Goal: Information Seeking & Learning: Check status

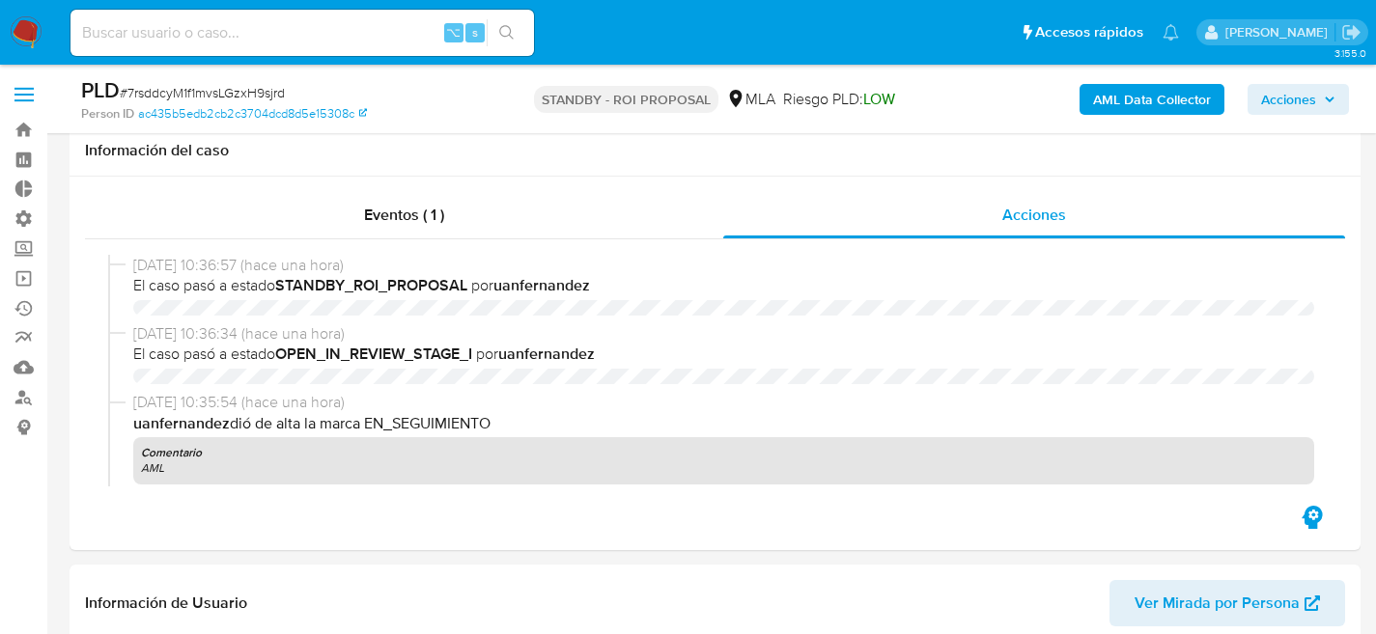
select select "10"
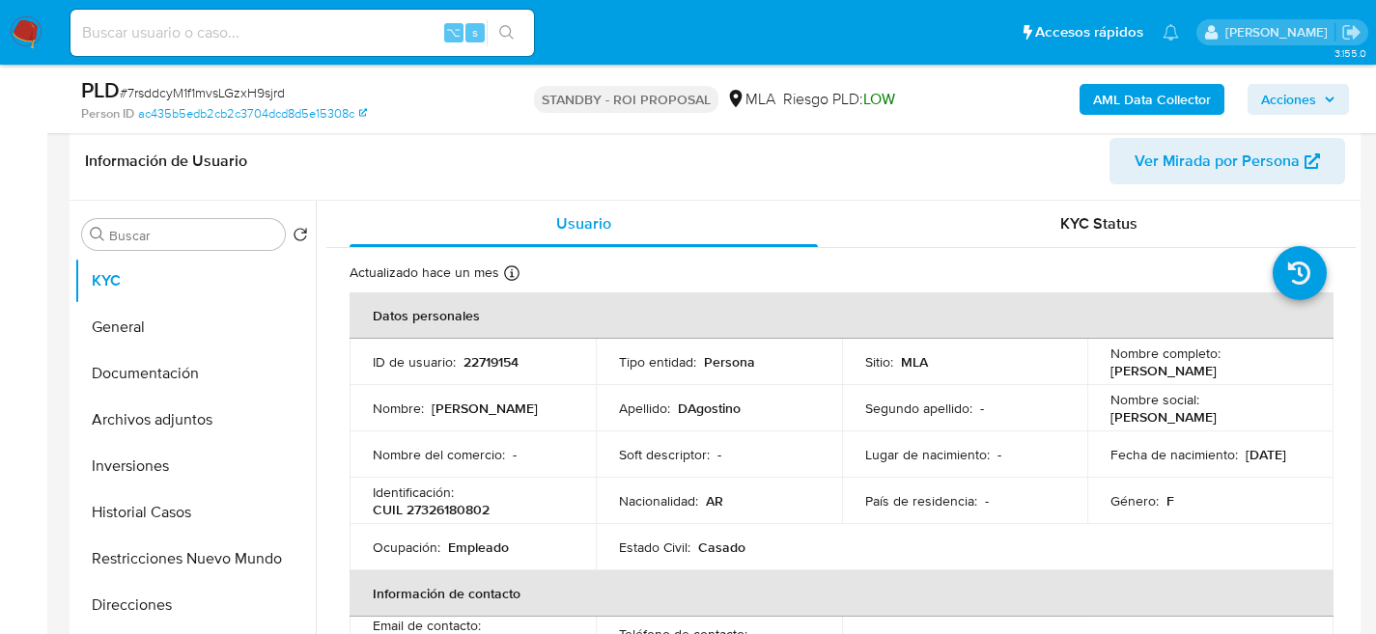
scroll to position [1520, 0]
click at [74, 258] on button "KYC" at bounding box center [194, 281] width 241 height 46
click at [280, 42] on input at bounding box center [301, 32] width 463 height 25
paste input "265670377"
type input "265670377"
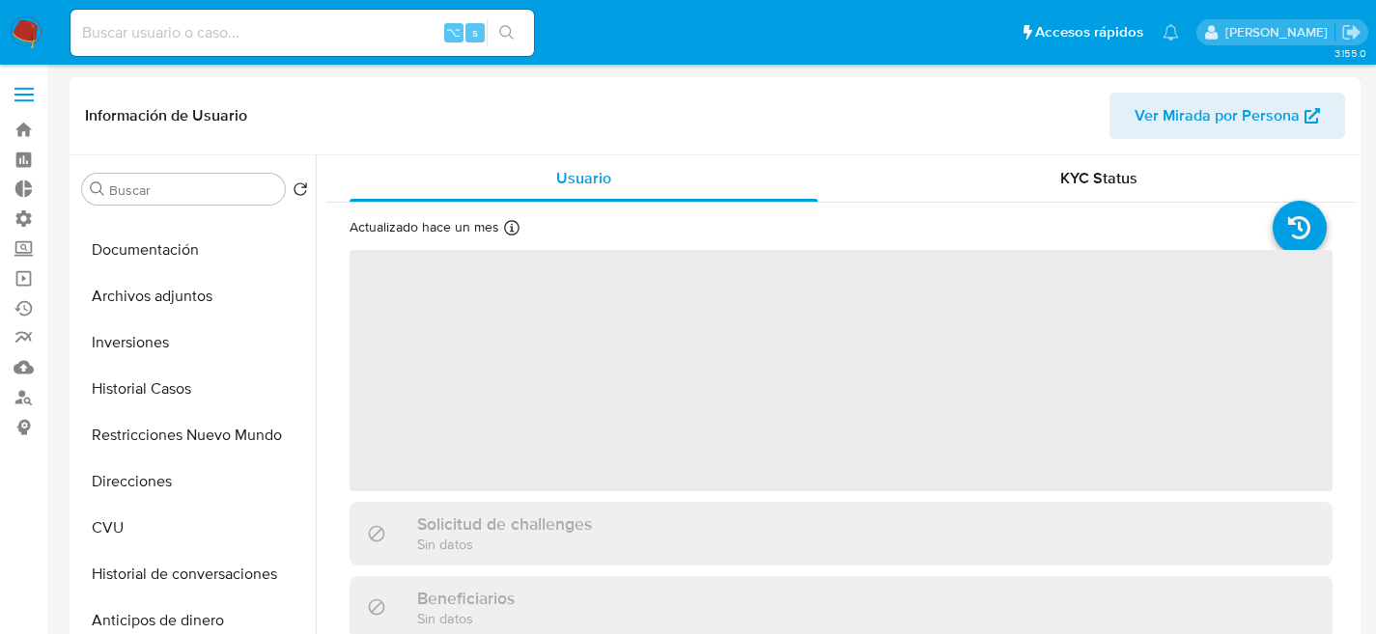
scroll to position [127, 0]
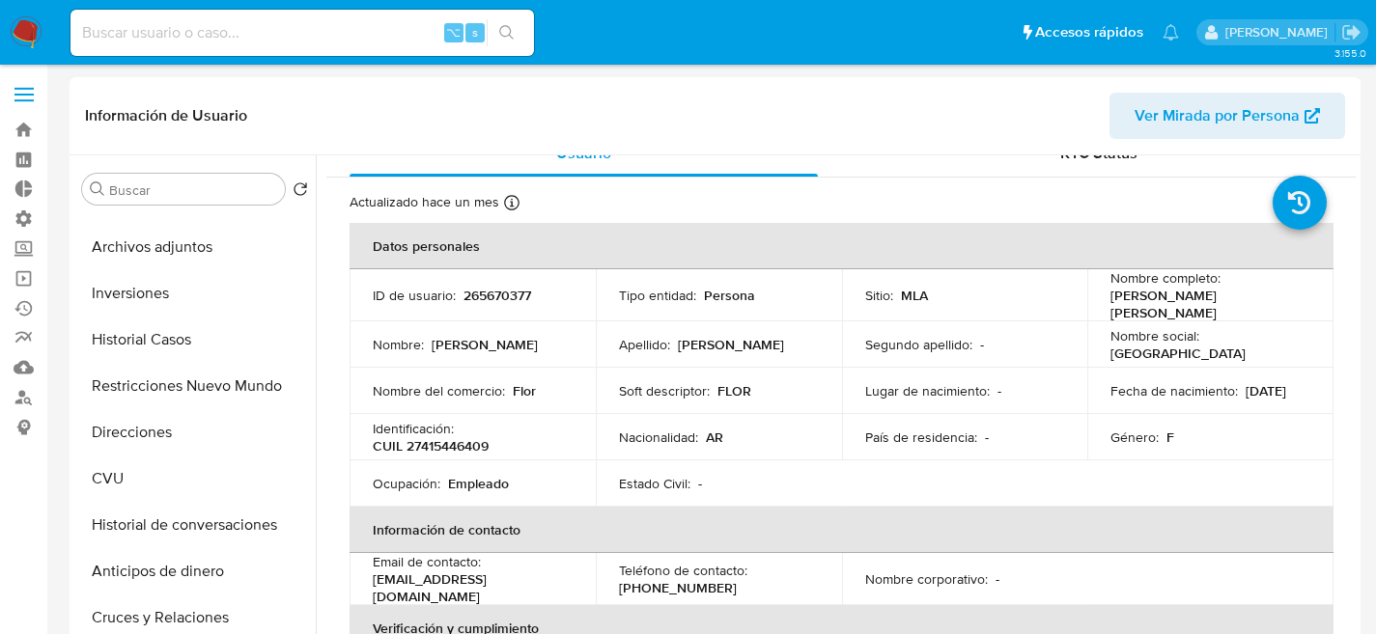
select select "10"
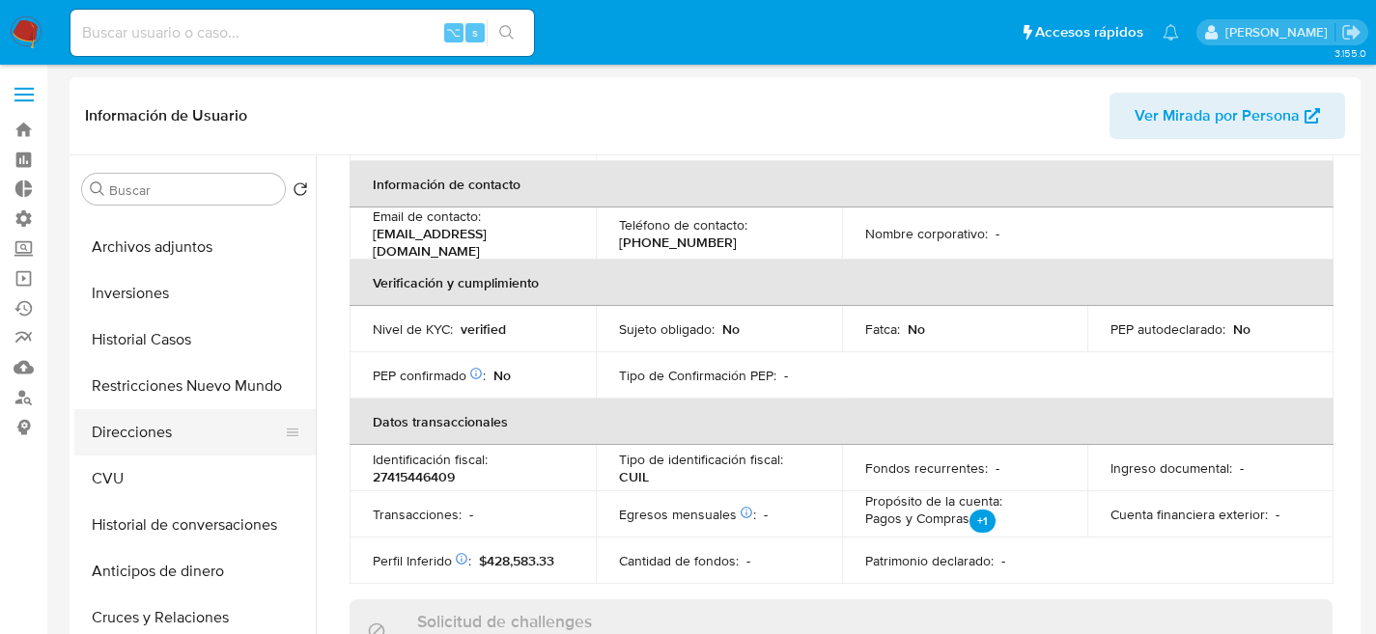
scroll to position [375, 0]
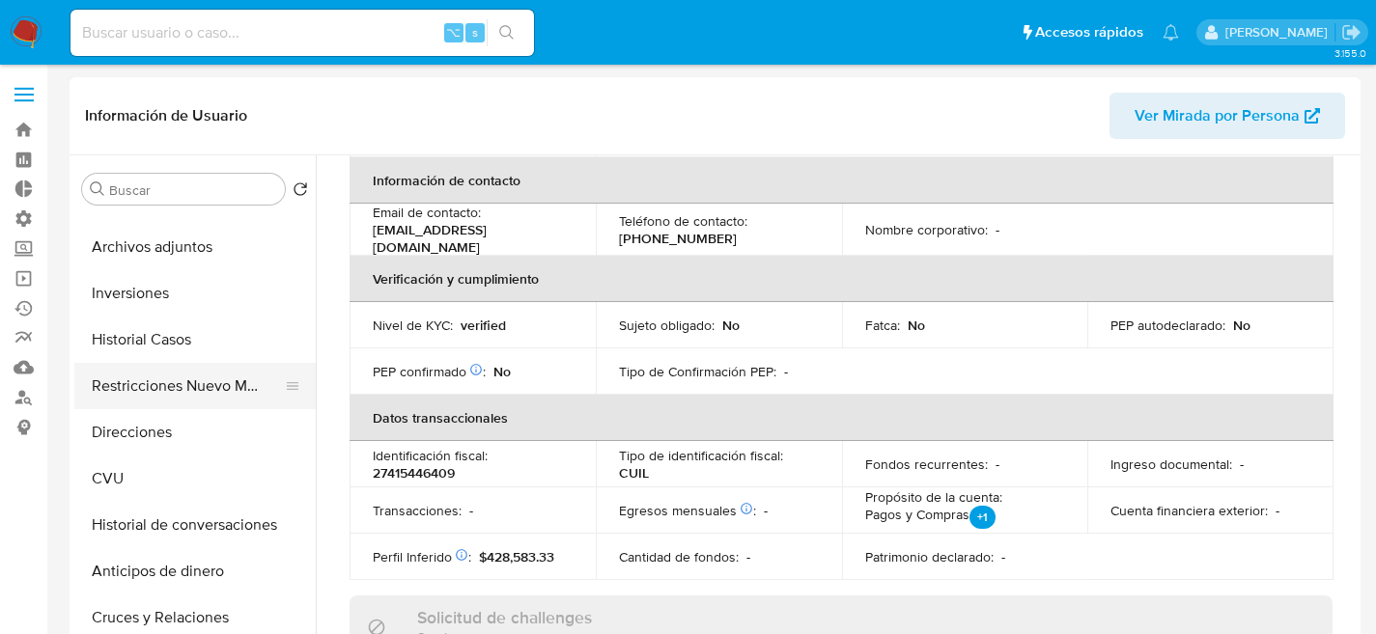
click at [172, 406] on button "Restricciones Nuevo Mundo" at bounding box center [187, 386] width 226 height 46
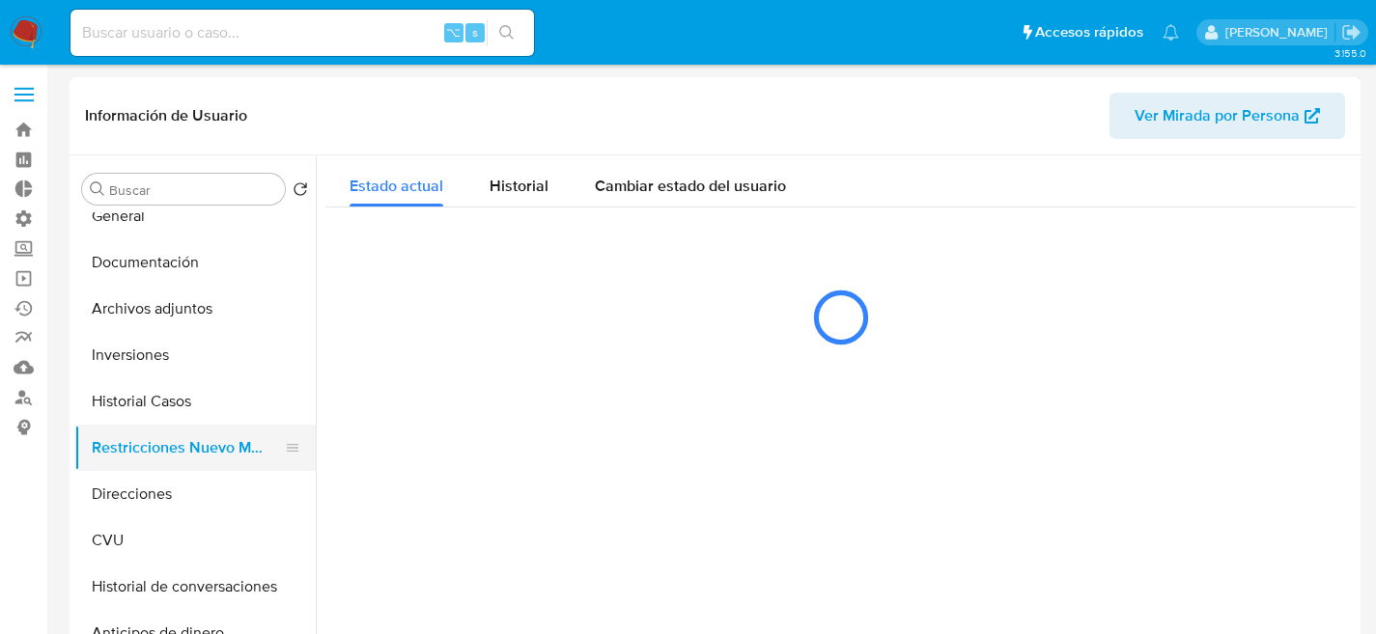
scroll to position [0, 0]
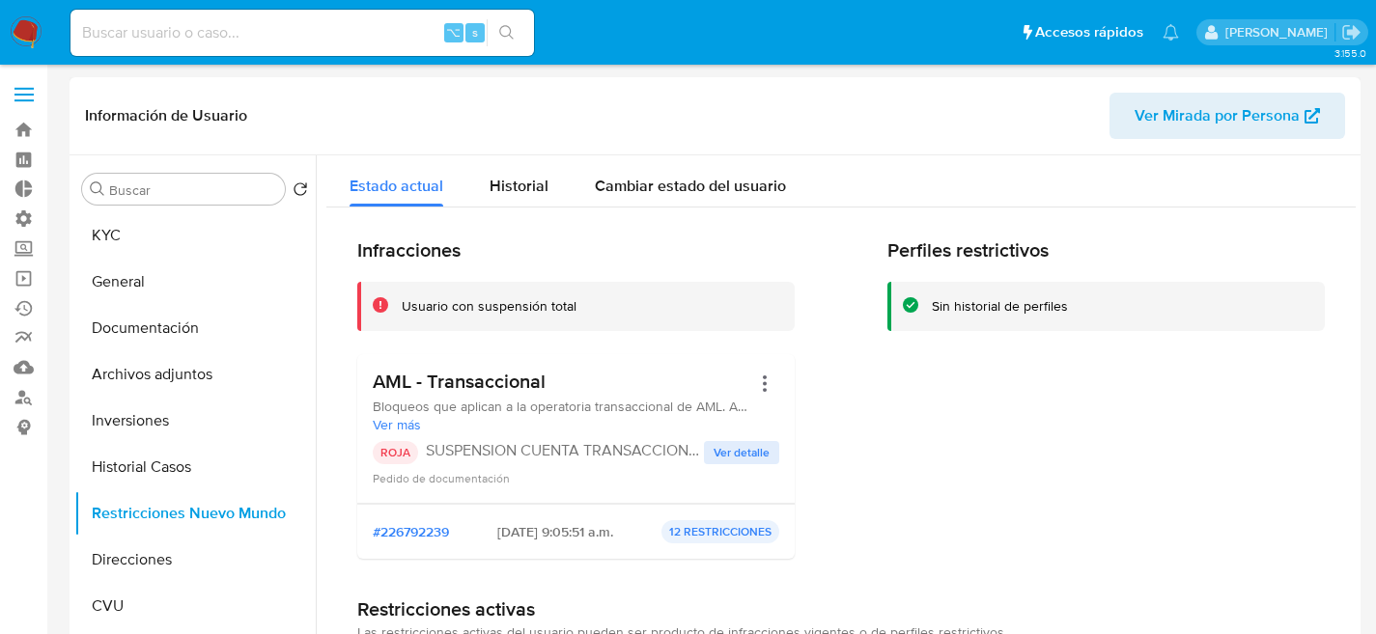
click at [760, 455] on span "Ver detalle" at bounding box center [742, 452] width 56 height 19
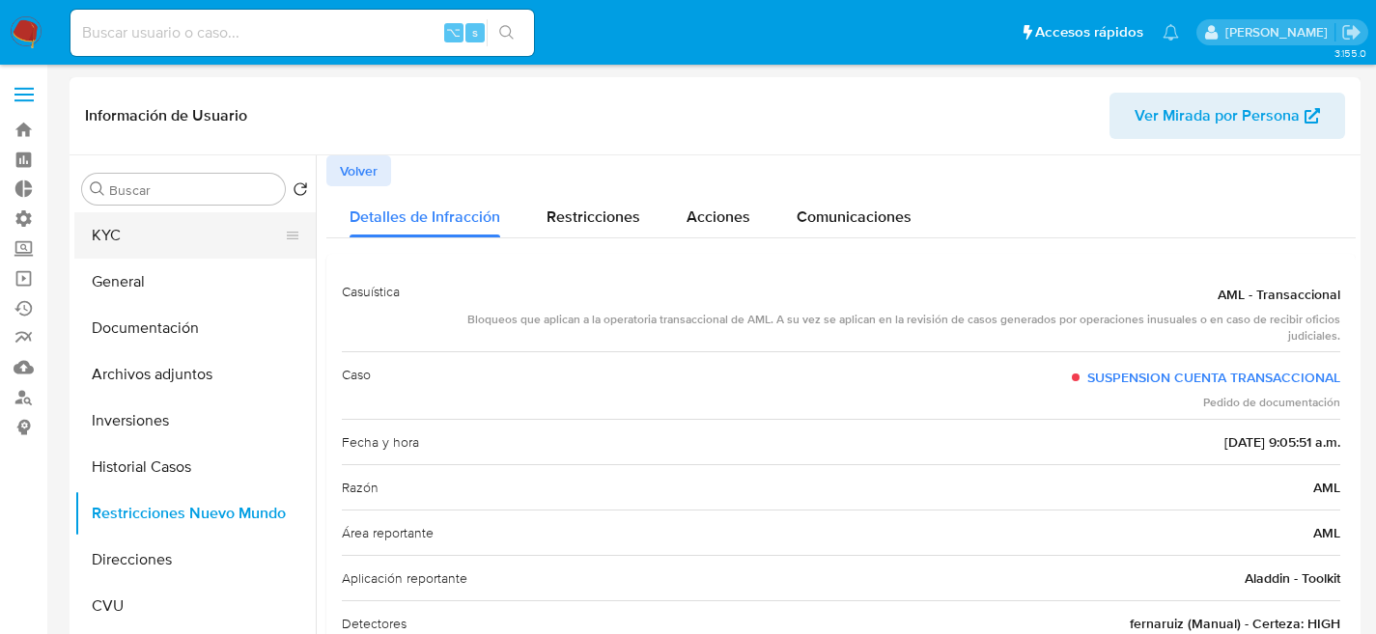
click at [145, 247] on button "KYC" at bounding box center [187, 235] width 226 height 46
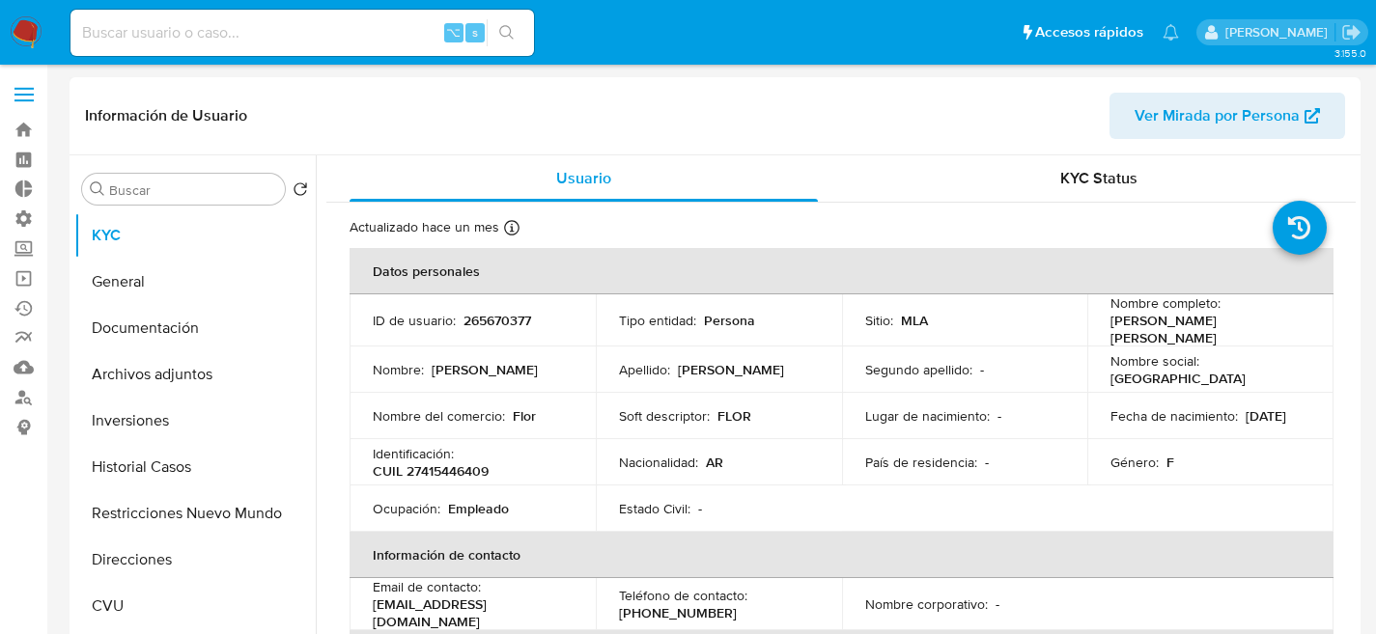
click at [674, 361] on div "Apellido : [PERSON_NAME]" at bounding box center [719, 369] width 200 height 17
copy p "[PERSON_NAME]"
click at [510, 368] on p "[PERSON_NAME]" at bounding box center [485, 369] width 106 height 17
click at [495, 322] on p "265670377" at bounding box center [497, 320] width 68 height 17
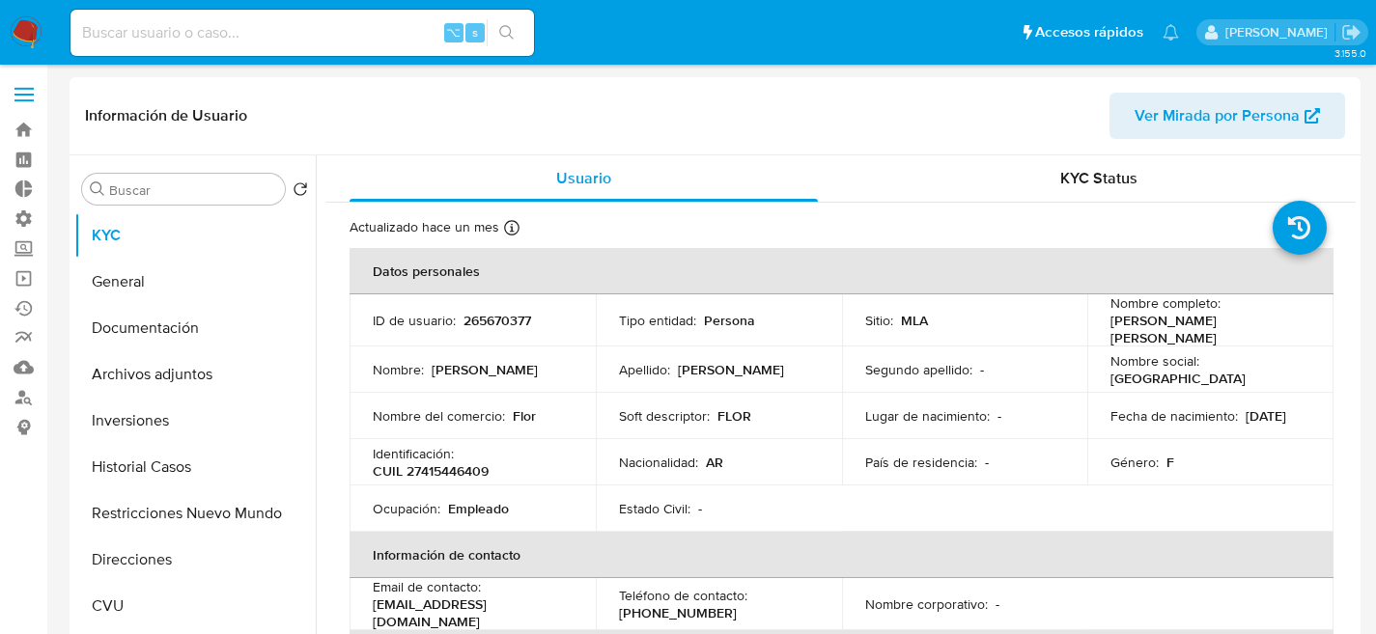
click at [488, 462] on p "CUIL 27415446409" at bounding box center [431, 470] width 116 height 17
click at [484, 453] on div "Identificación : CUIL 27415446409" at bounding box center [473, 462] width 200 height 35
click at [476, 462] on p "CUIL 27415446409" at bounding box center [431, 470] width 116 height 17
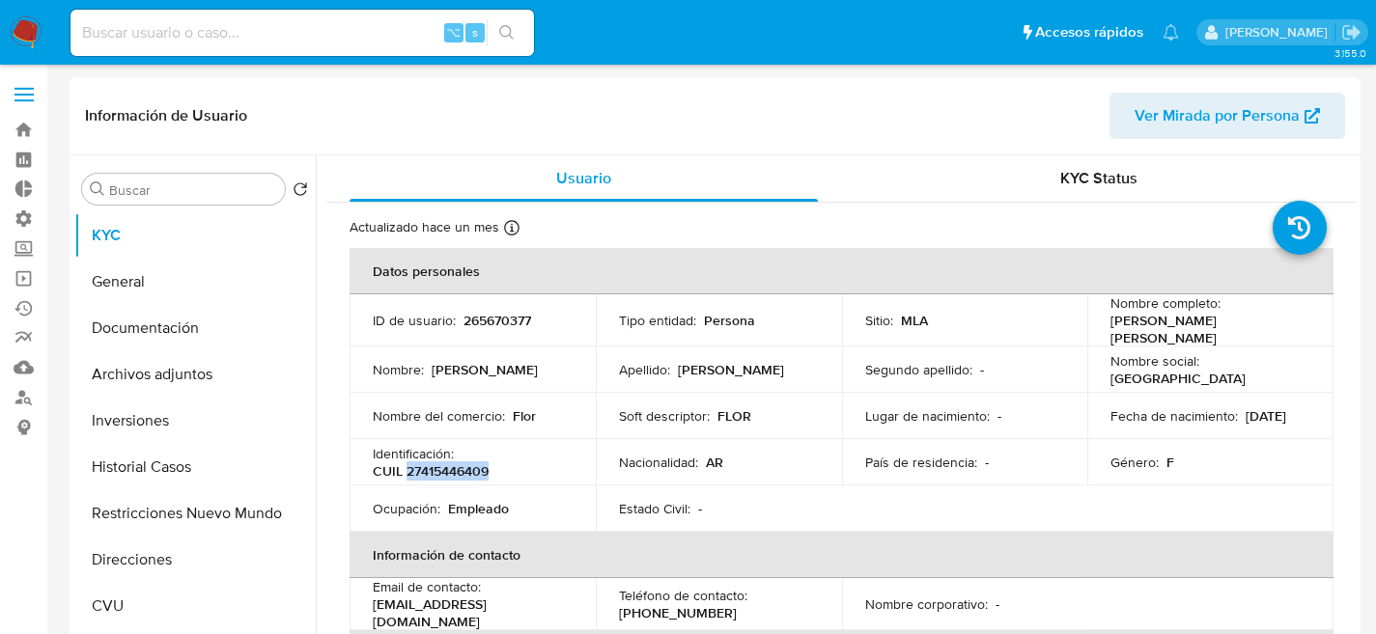
click at [476, 462] on p "CUIL 27415446409" at bounding box center [431, 470] width 116 height 17
copy p "27415446409"
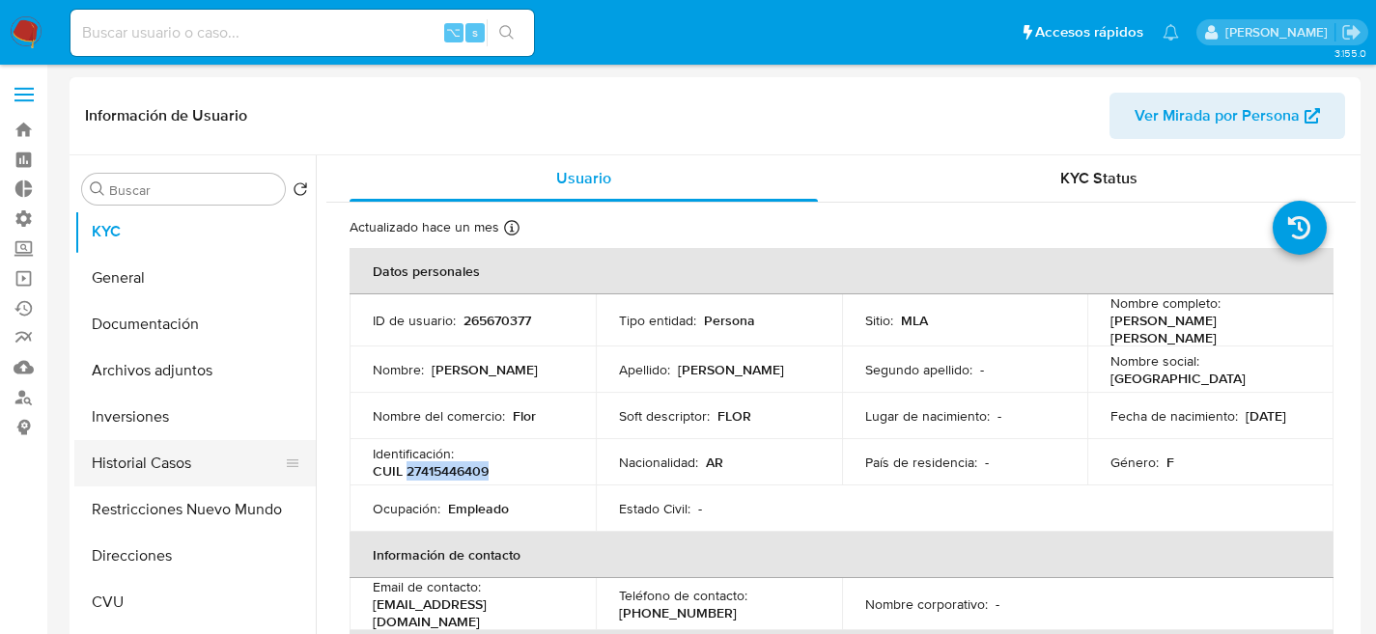
click at [152, 446] on button "Historial Casos" at bounding box center [187, 463] width 226 height 46
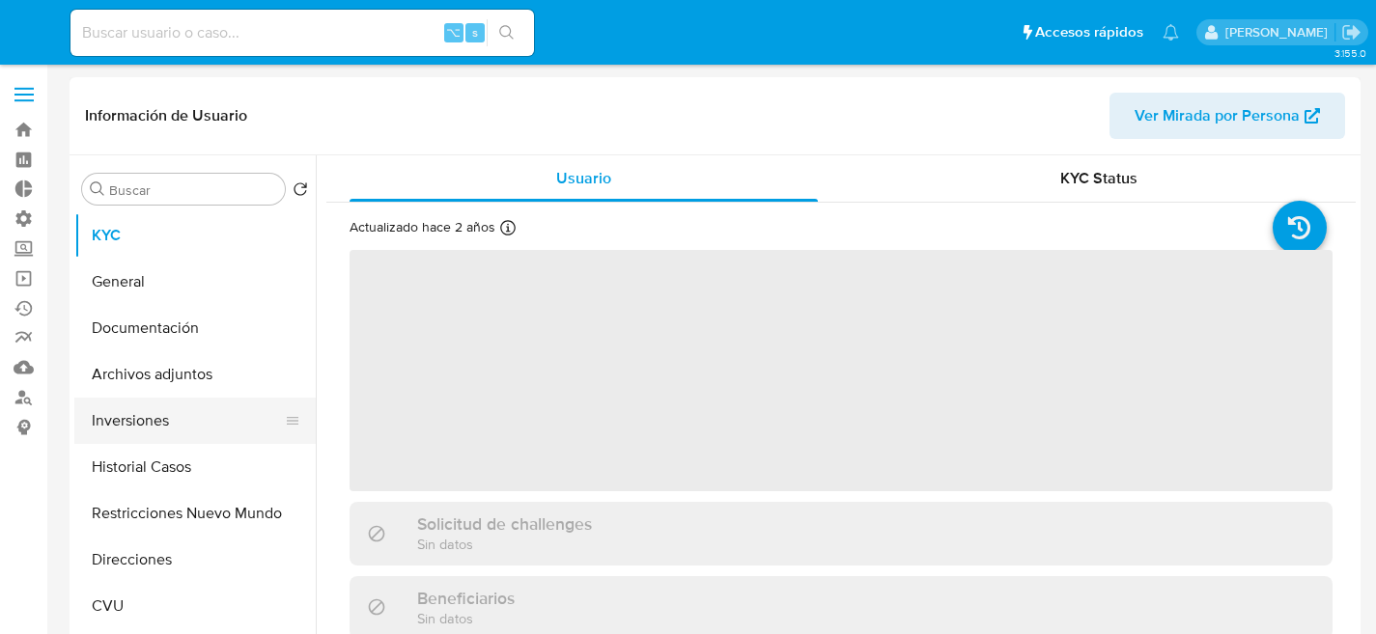
select select "10"
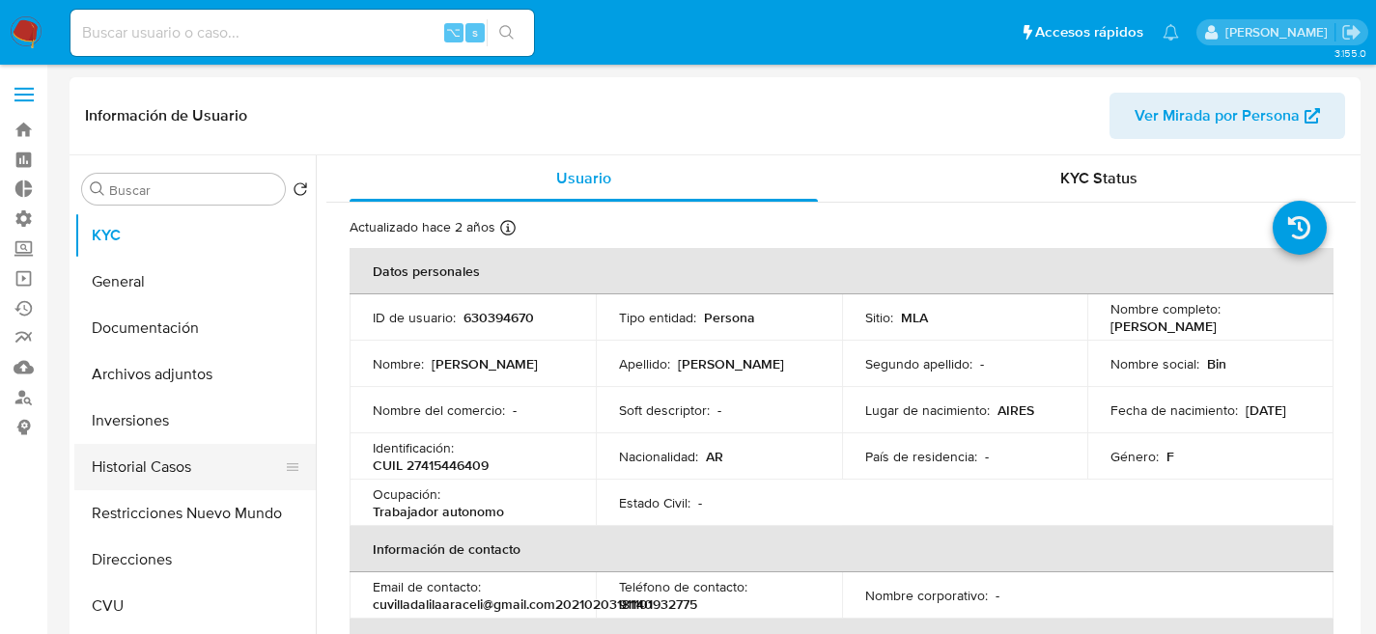
click at [159, 480] on button "Historial Casos" at bounding box center [187, 467] width 226 height 46
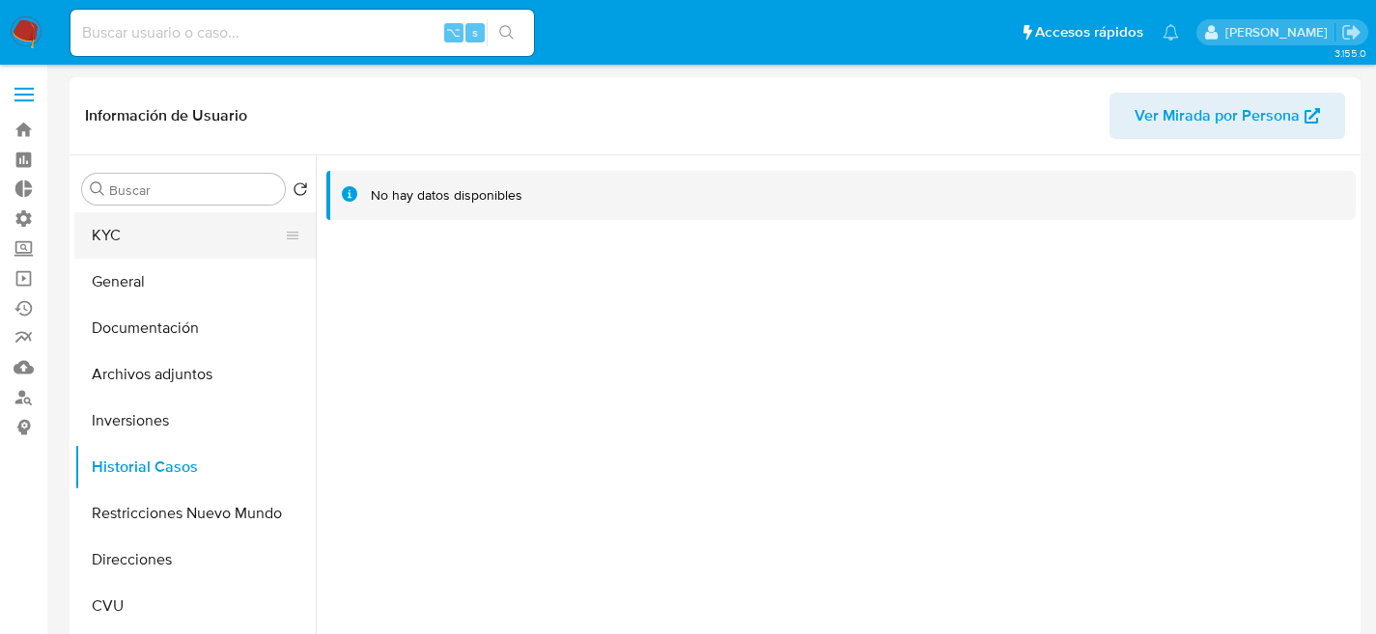
click at [146, 253] on button "KYC" at bounding box center [187, 235] width 226 height 46
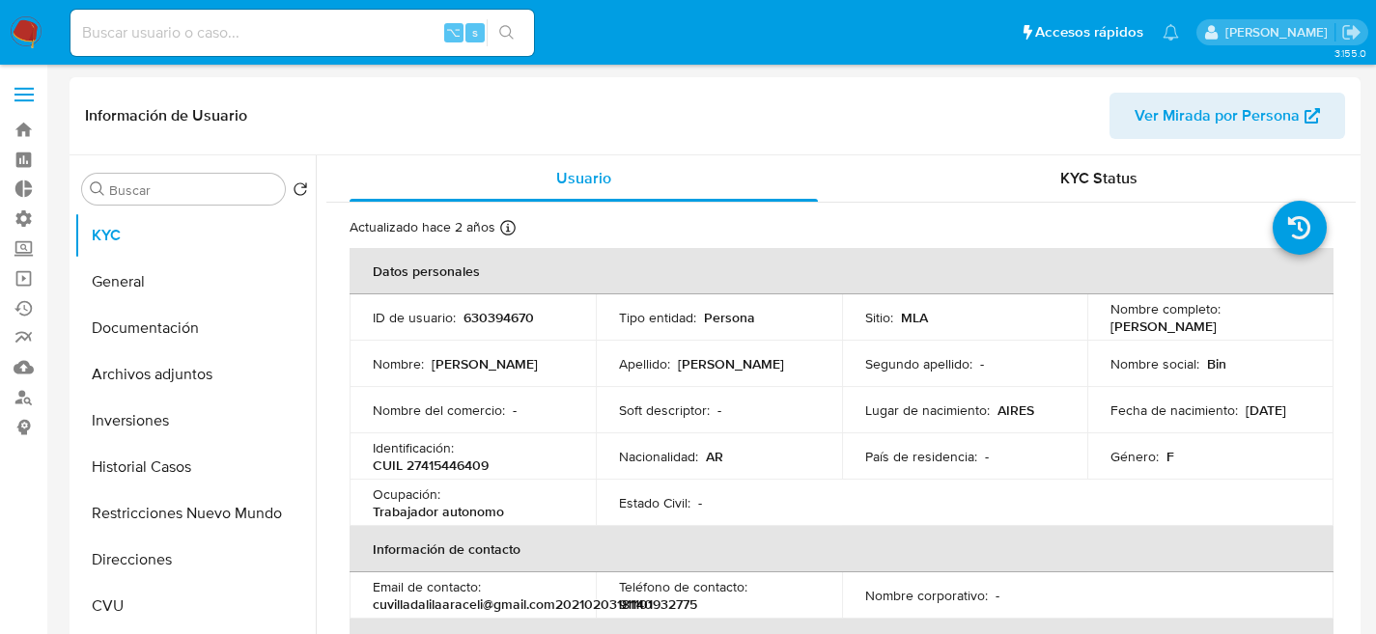
click at [483, 325] on p "630394670" at bounding box center [498, 317] width 70 height 17
copy p "630394670"
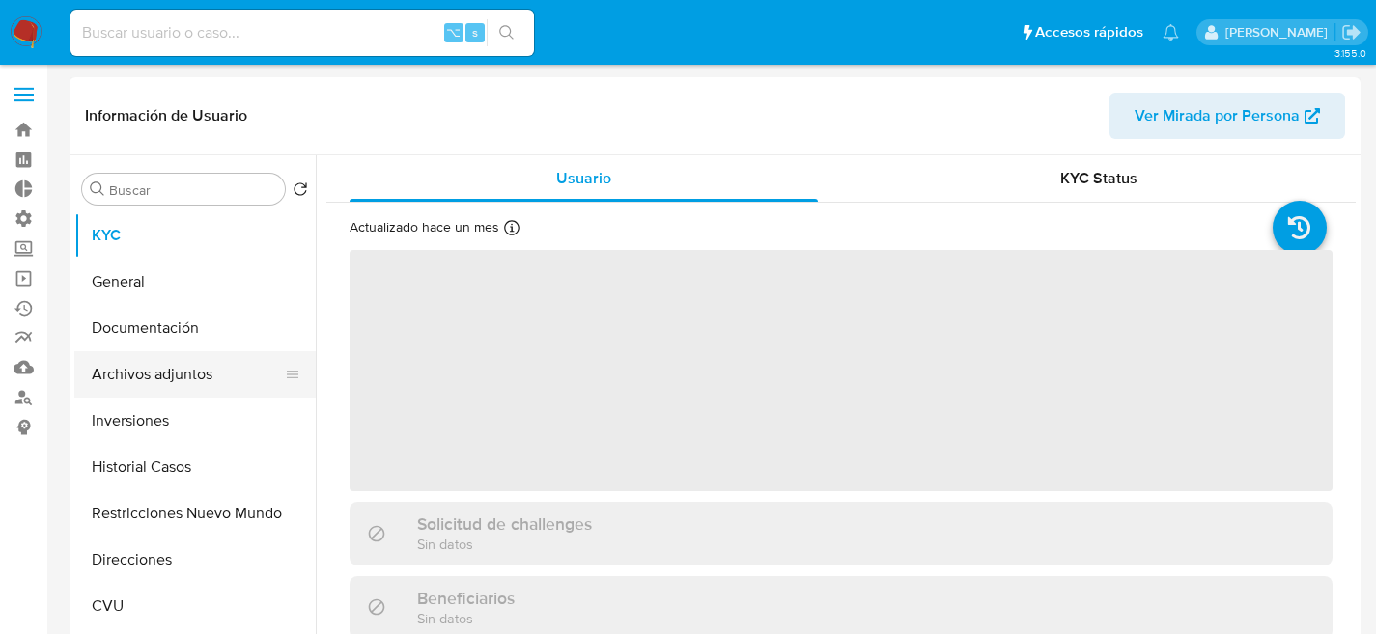
click at [245, 379] on button "Archivos adjuntos" at bounding box center [187, 374] width 226 height 46
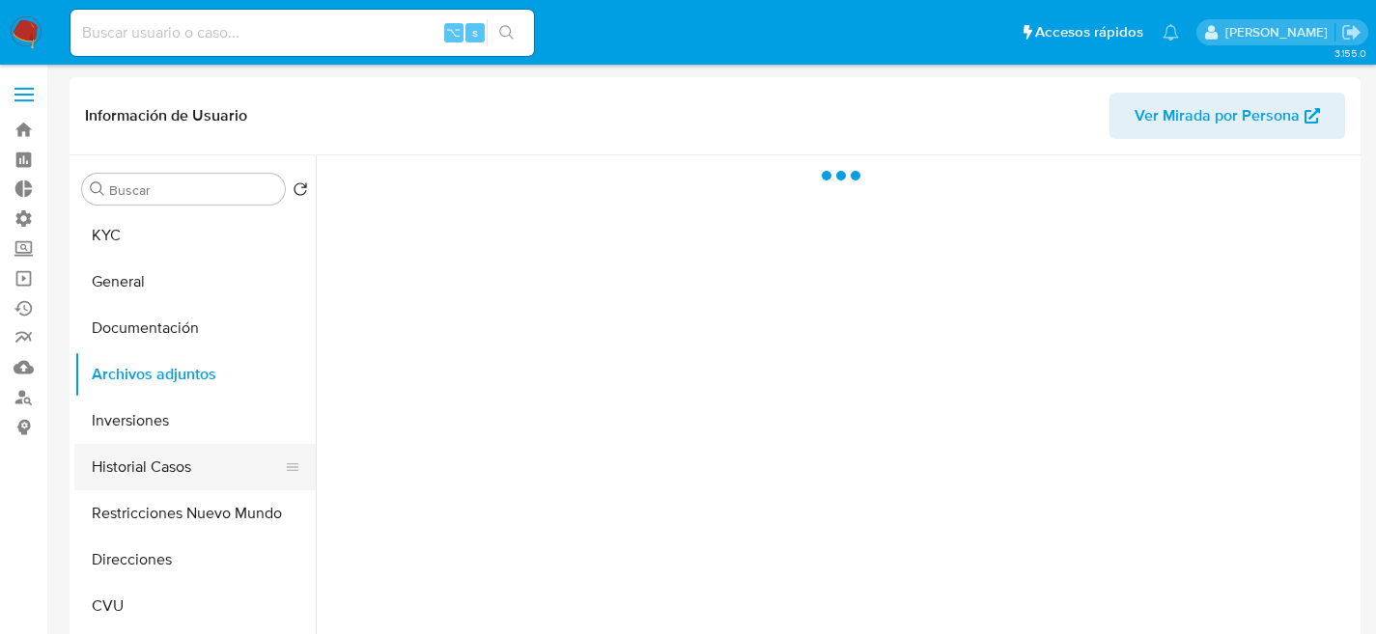
click at [212, 443] on button "Inversiones" at bounding box center [194, 421] width 241 height 46
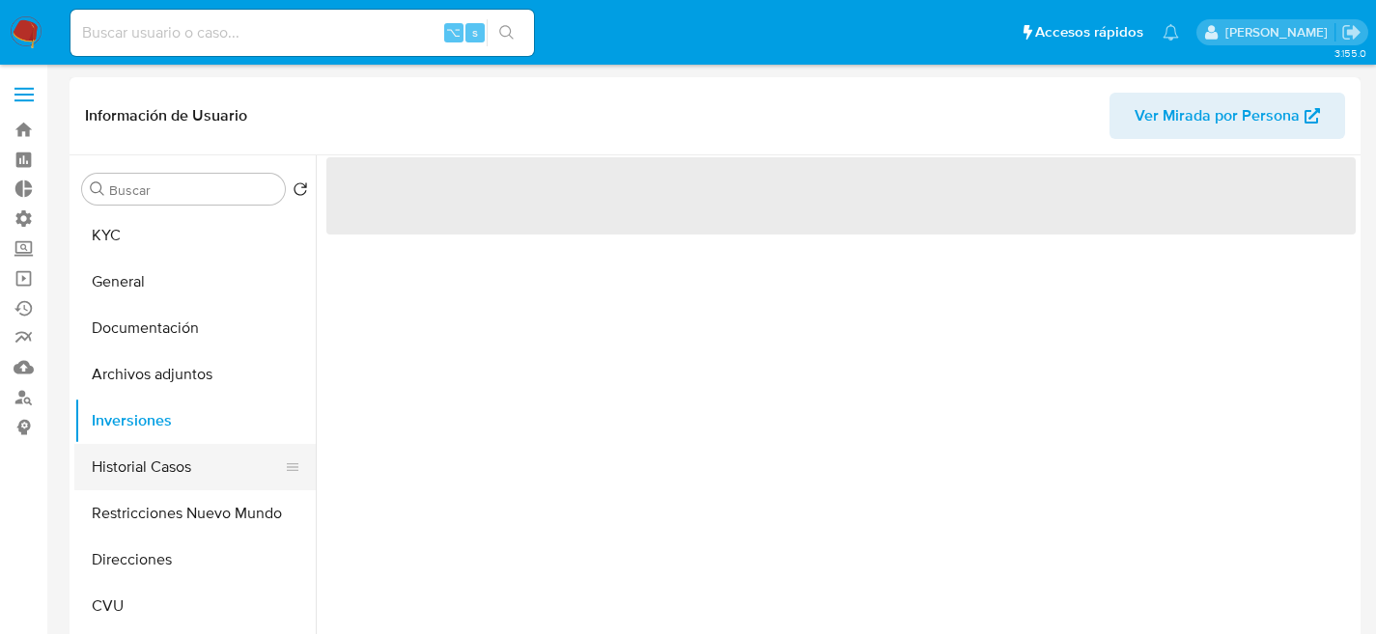
click at [209, 472] on button "Historial Casos" at bounding box center [187, 467] width 226 height 46
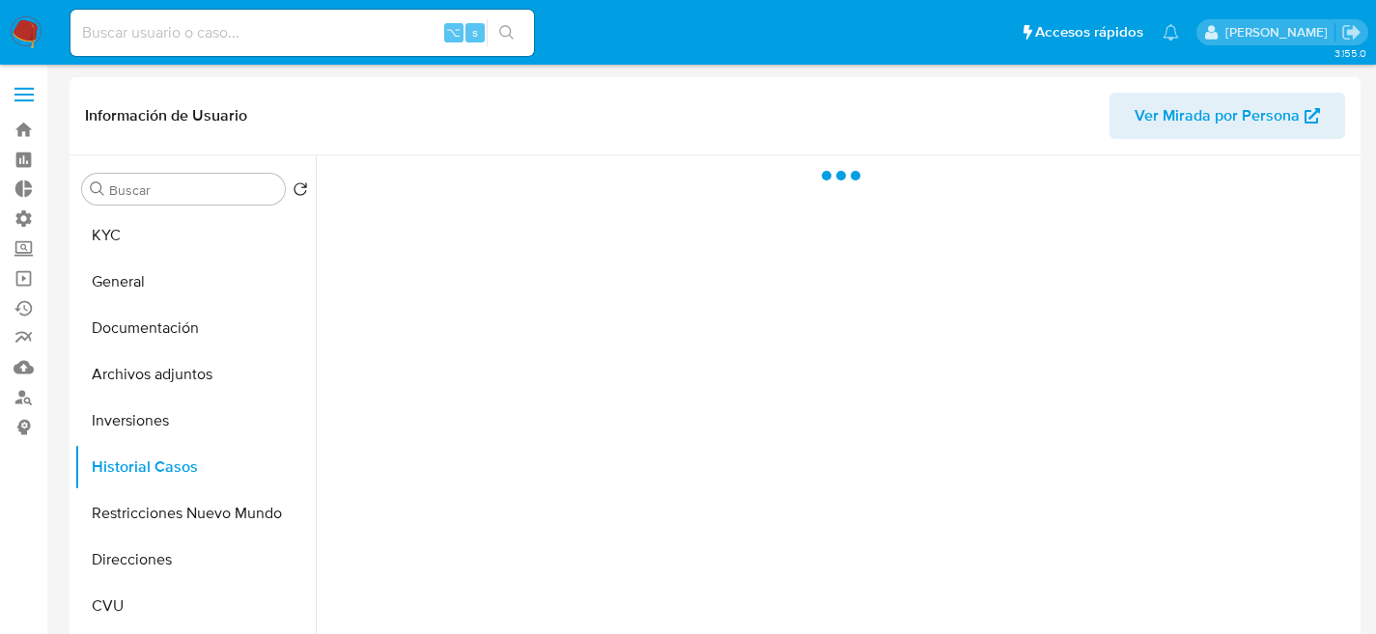
select select "10"
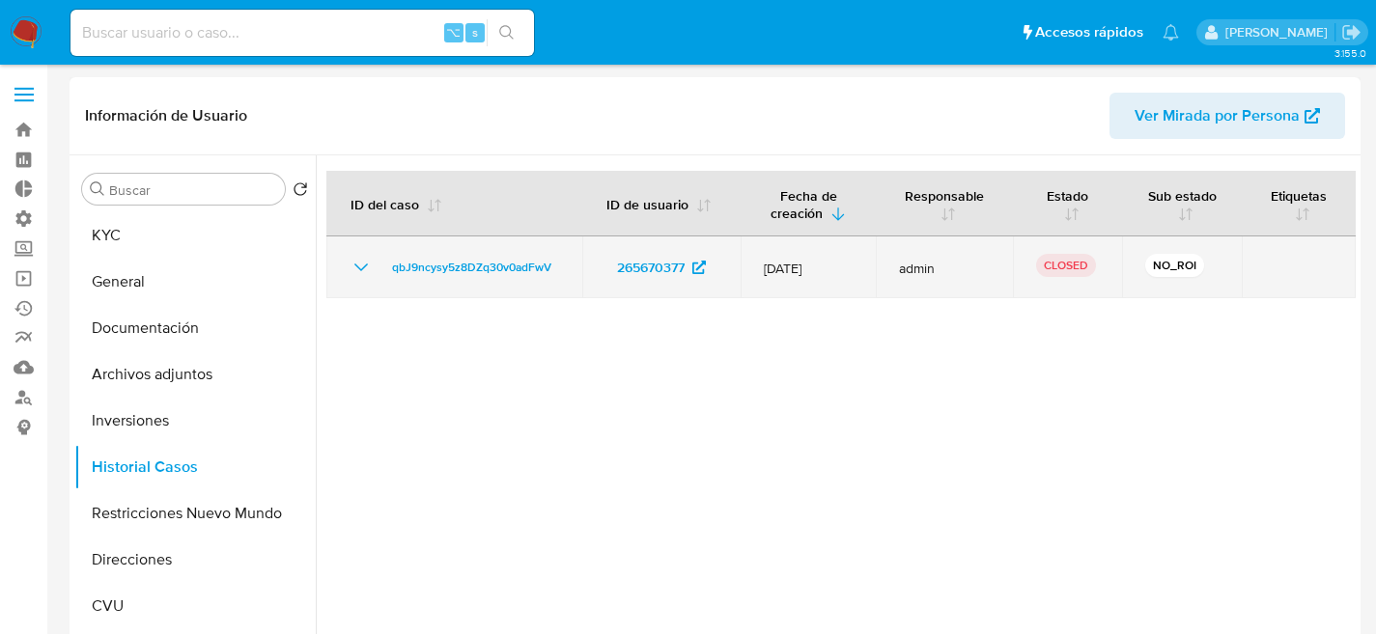
click at [354, 261] on icon "Mostrar/Ocultar" at bounding box center [361, 267] width 23 height 23
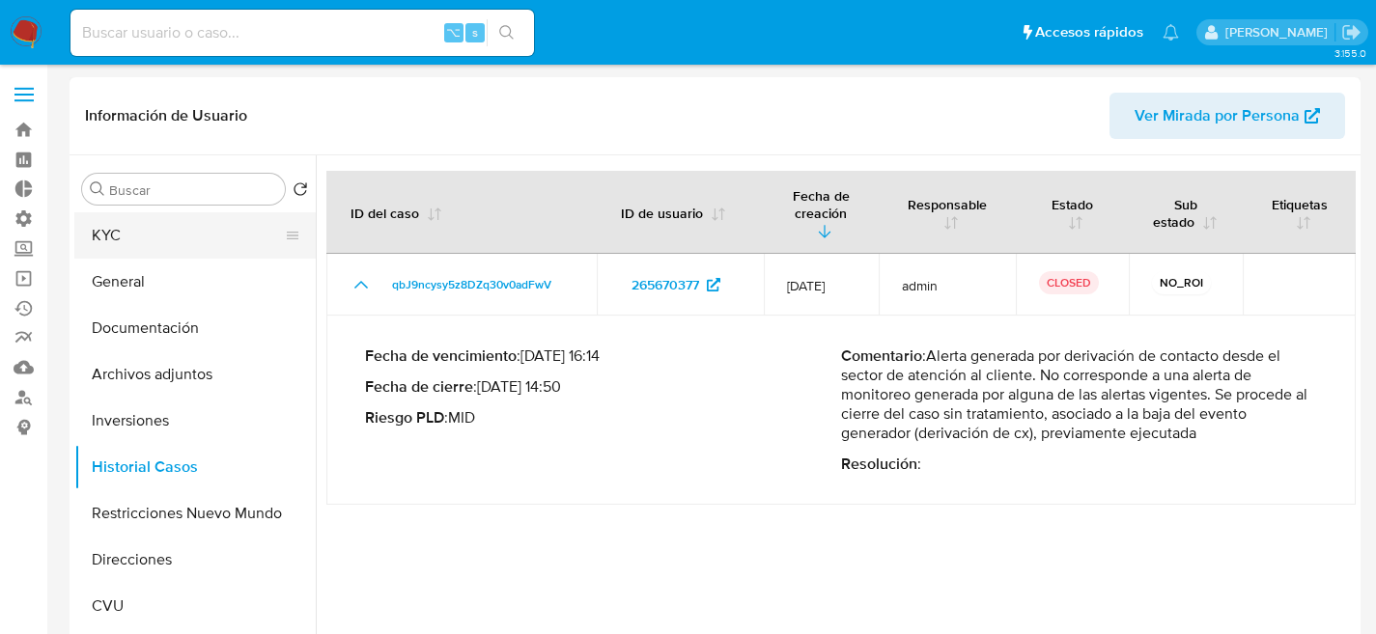
click at [154, 242] on button "KYC" at bounding box center [187, 235] width 226 height 46
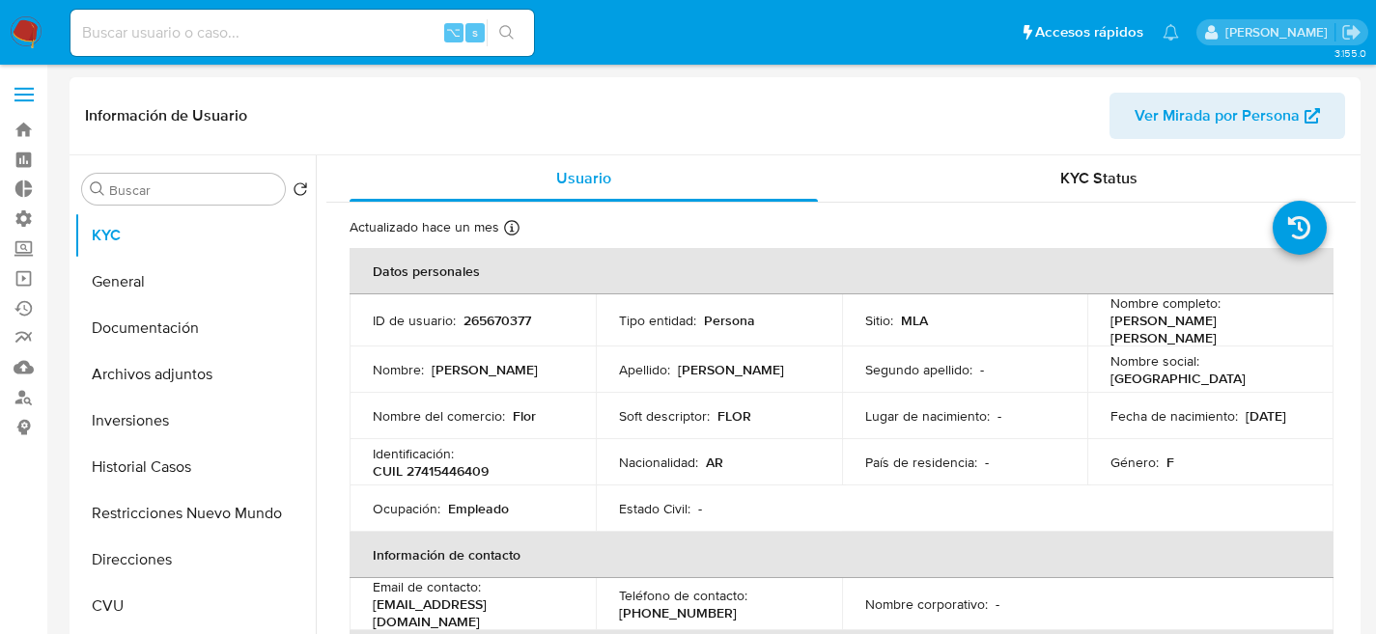
click at [463, 445] on div "Identificación : CUIL 27415446409" at bounding box center [473, 462] width 200 height 35
click at [463, 462] on p "CUIL 27415446409" at bounding box center [431, 470] width 116 height 17
copy p "27415446409"
click at [486, 324] on p "265670377" at bounding box center [497, 320] width 68 height 17
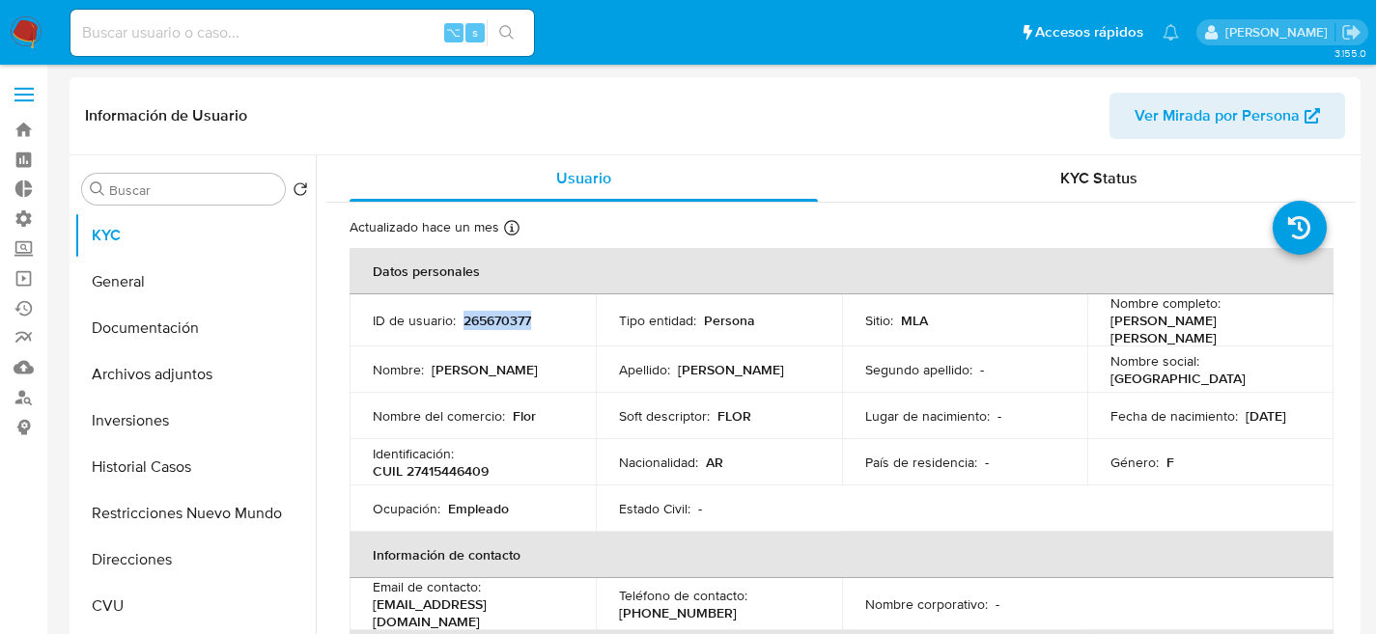
click at [486, 324] on p "265670377" at bounding box center [497, 320] width 68 height 17
copy p "265670377"
click at [488, 324] on p "265670377" at bounding box center [497, 320] width 68 height 17
click at [143, 462] on button "Historial Casos" at bounding box center [187, 467] width 226 height 46
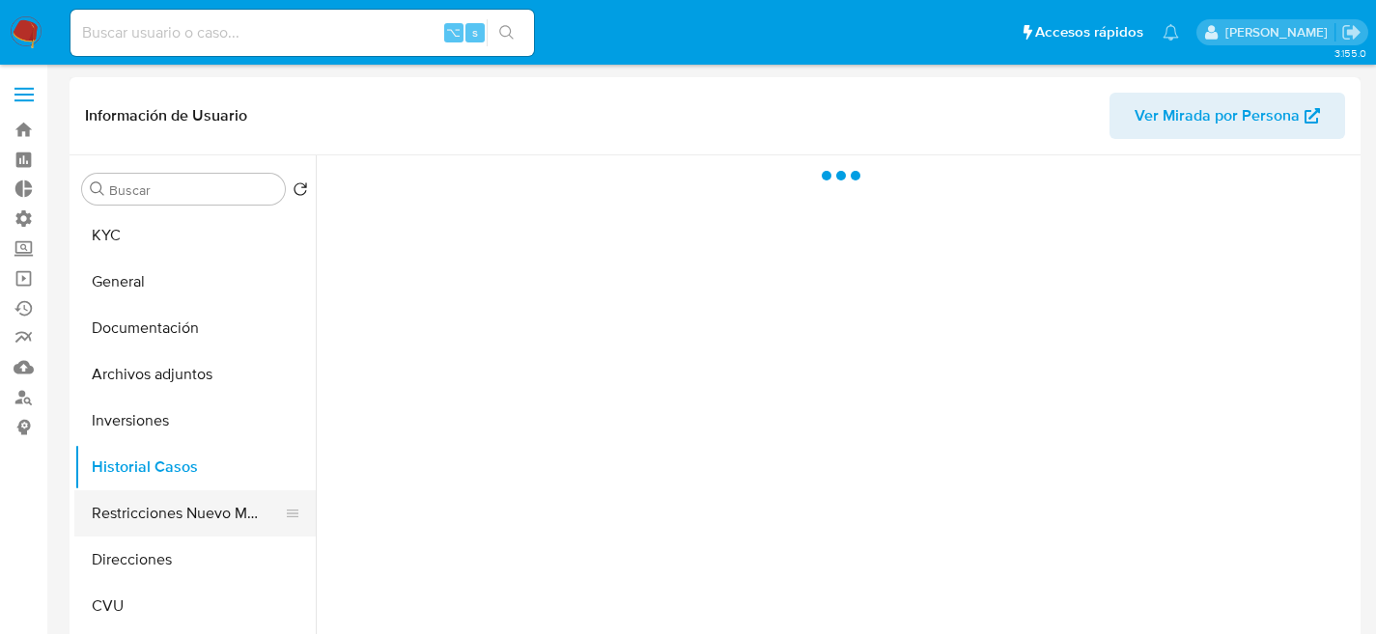
click at [165, 509] on button "Restricciones Nuevo Mundo" at bounding box center [187, 513] width 226 height 46
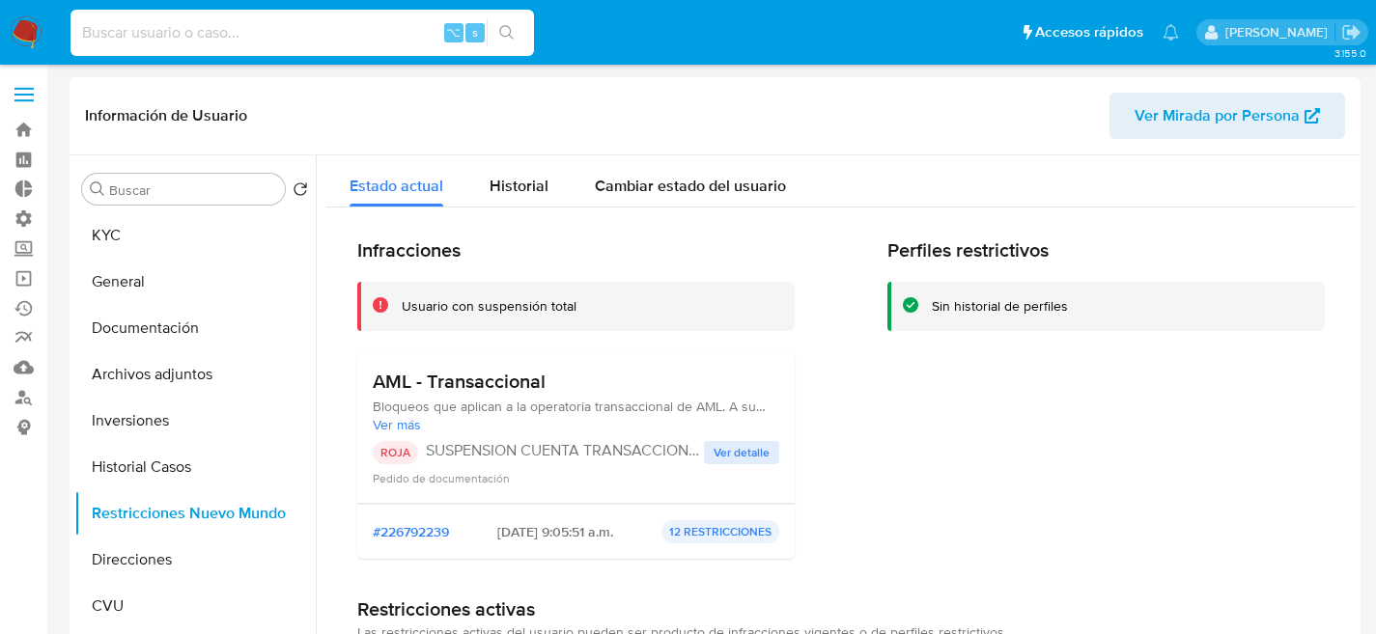
click at [242, 27] on input at bounding box center [301, 32] width 463 height 25
paste input "1102951443"
type input "1102951443"
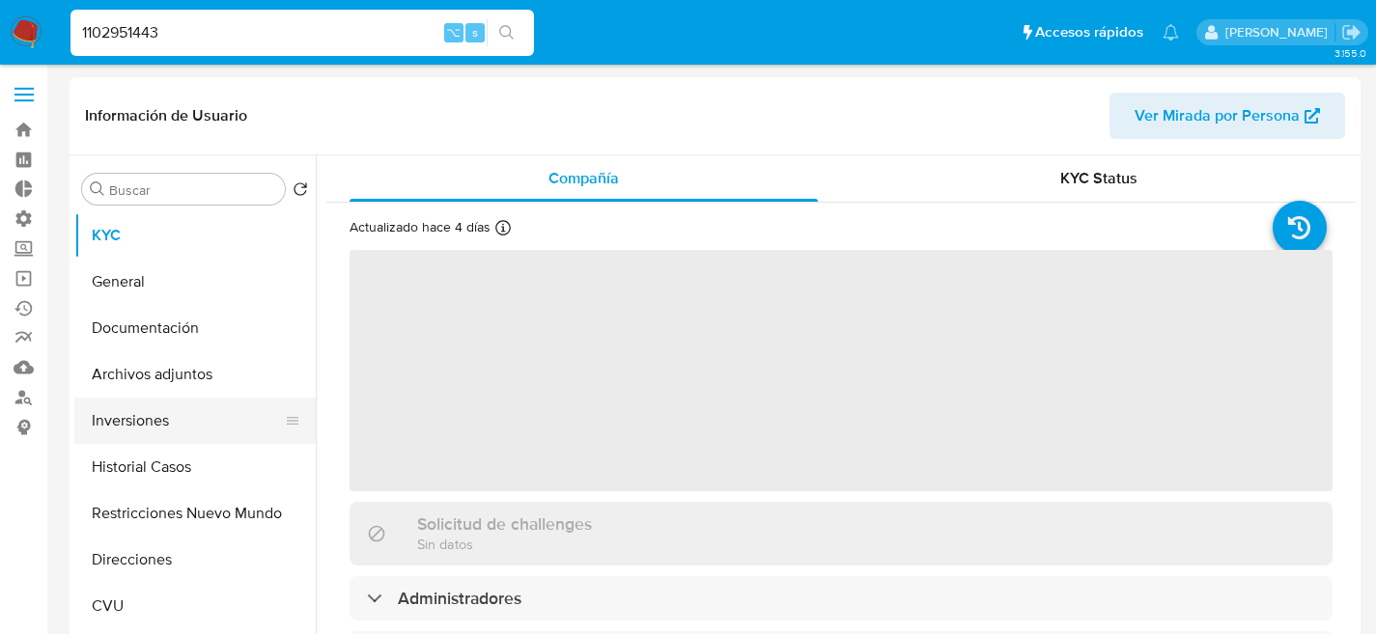
click at [201, 435] on button "Inversiones" at bounding box center [187, 421] width 226 height 46
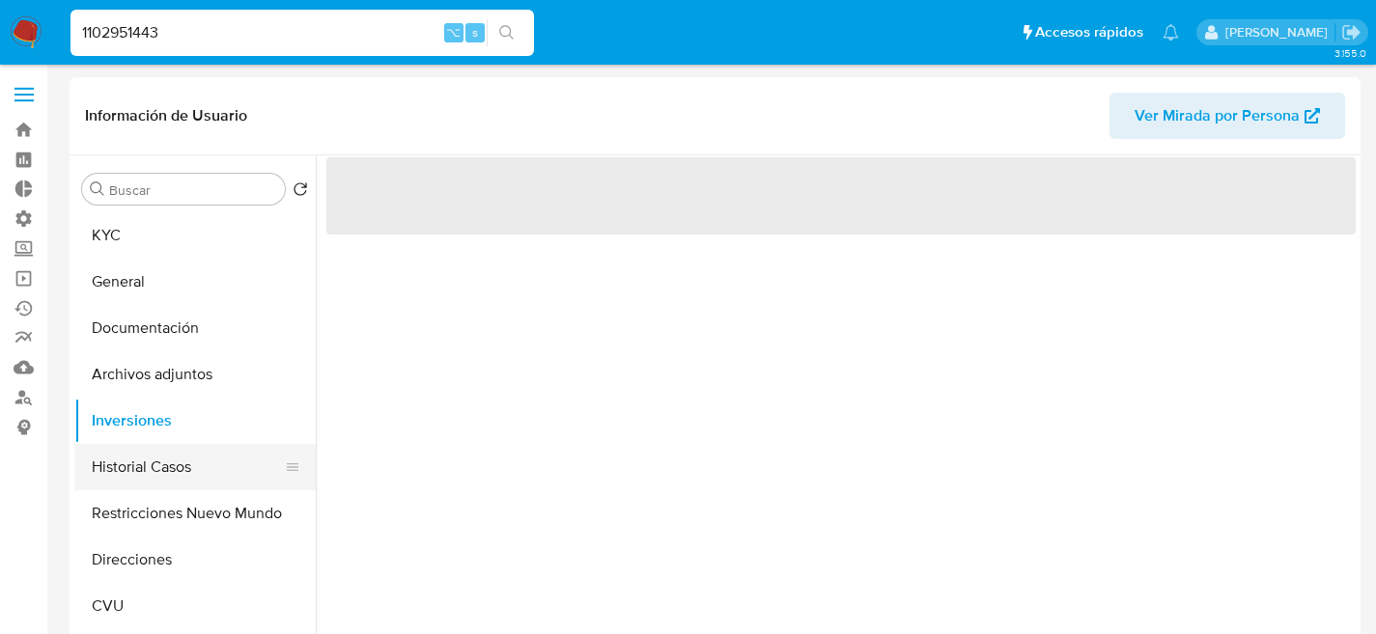
click at [200, 451] on button "Historial Casos" at bounding box center [187, 467] width 226 height 46
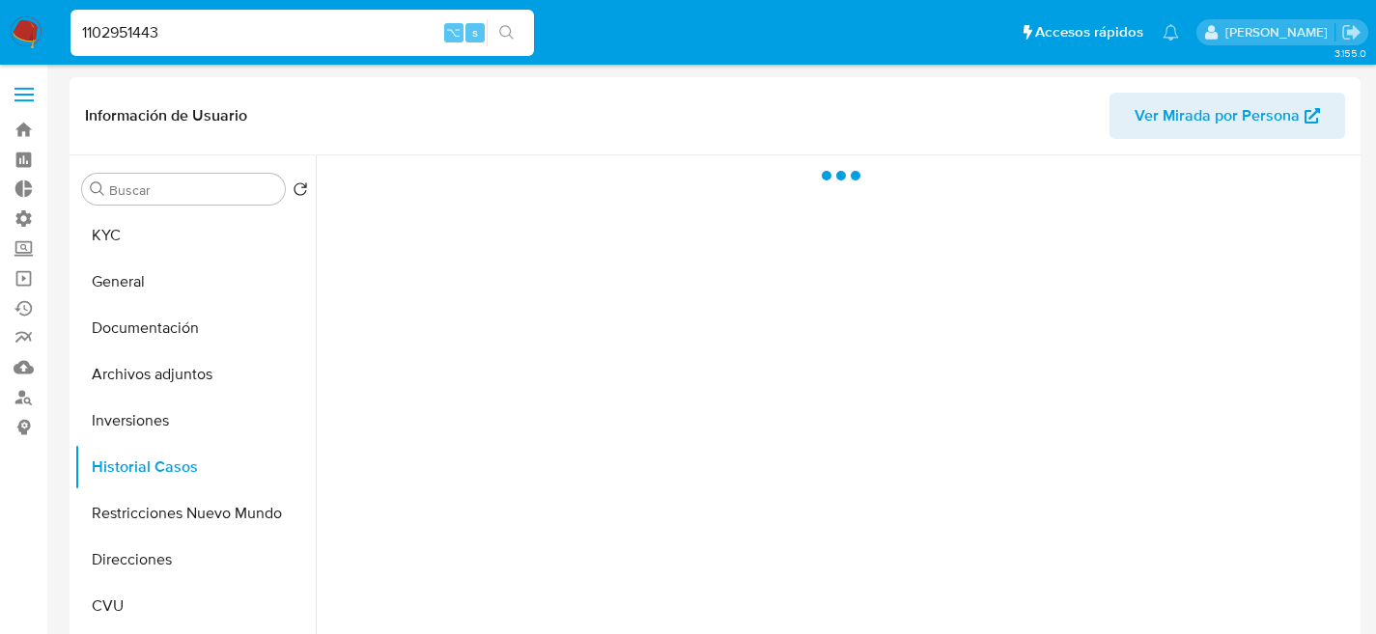
select select "10"
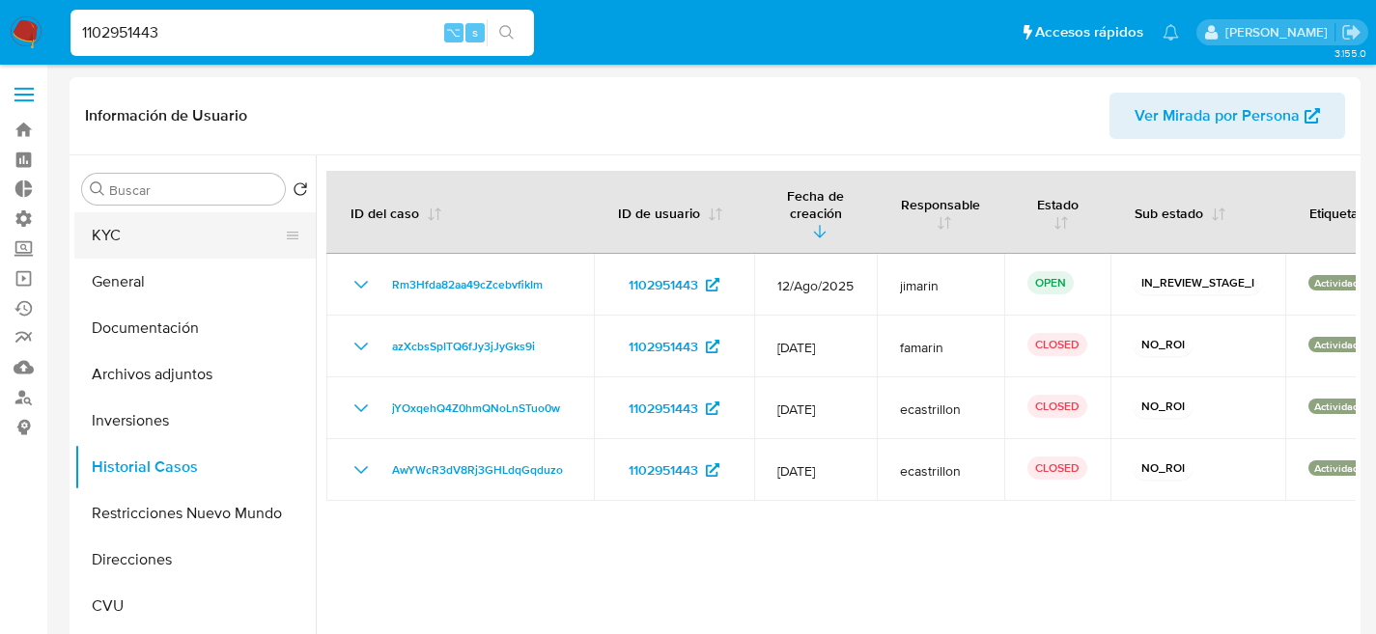
click at [154, 248] on button "KYC" at bounding box center [187, 235] width 226 height 46
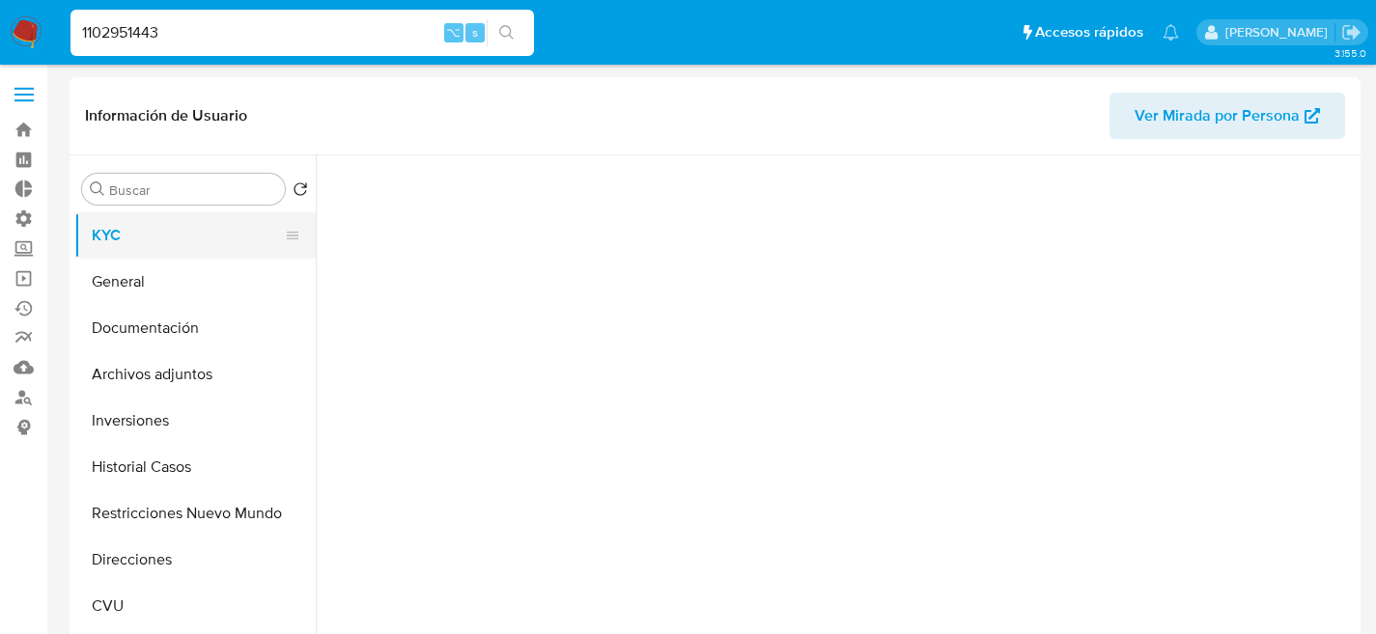
click at [154, 245] on button "KYC" at bounding box center [187, 235] width 226 height 46
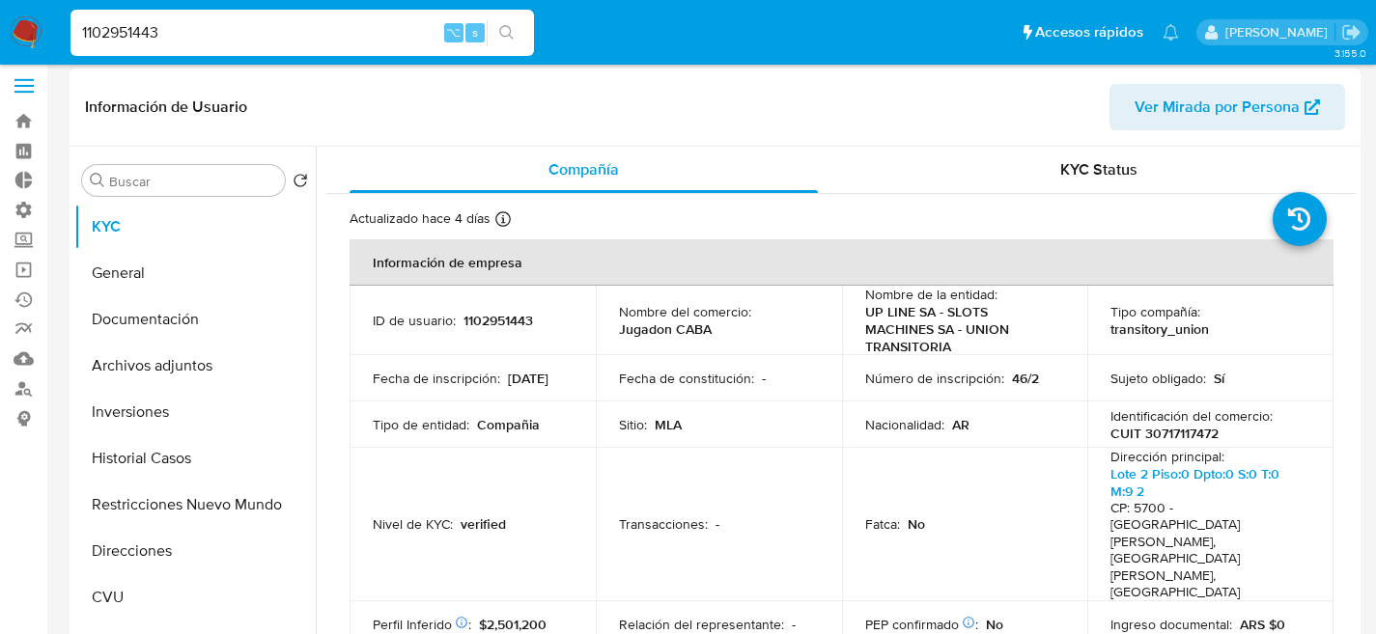
scroll to position [25, 0]
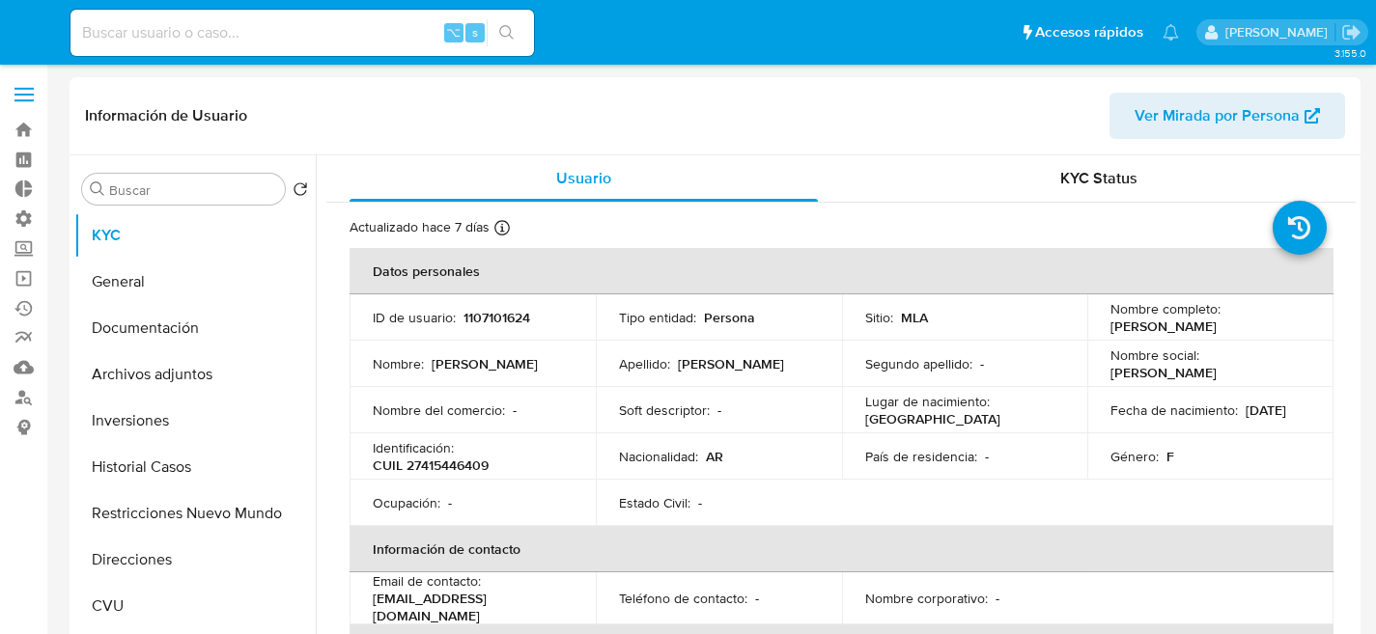
select select "10"
drag, startPoint x: 116, startPoint y: 492, endPoint x: 125, endPoint y: 478, distance: 16.9
click at [117, 492] on button "Restricciones Nuevo Mundo" at bounding box center [194, 513] width 241 height 46
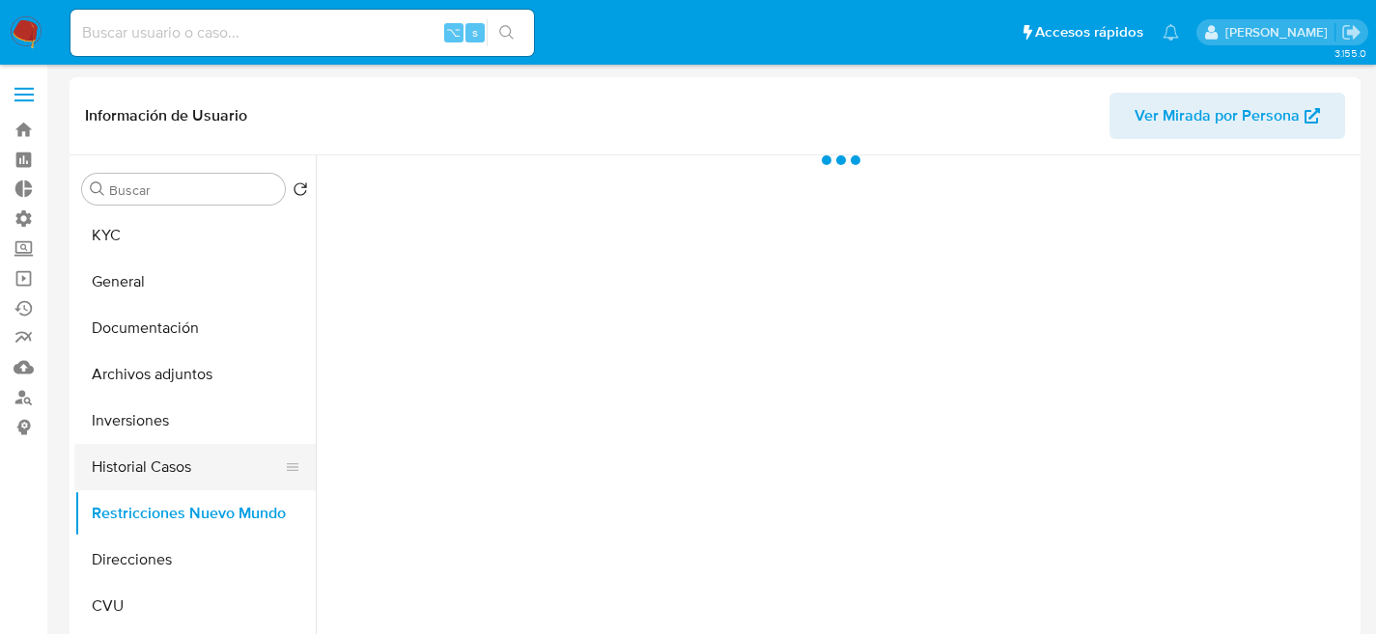
click at [125, 478] on button "Historial Casos" at bounding box center [187, 467] width 226 height 46
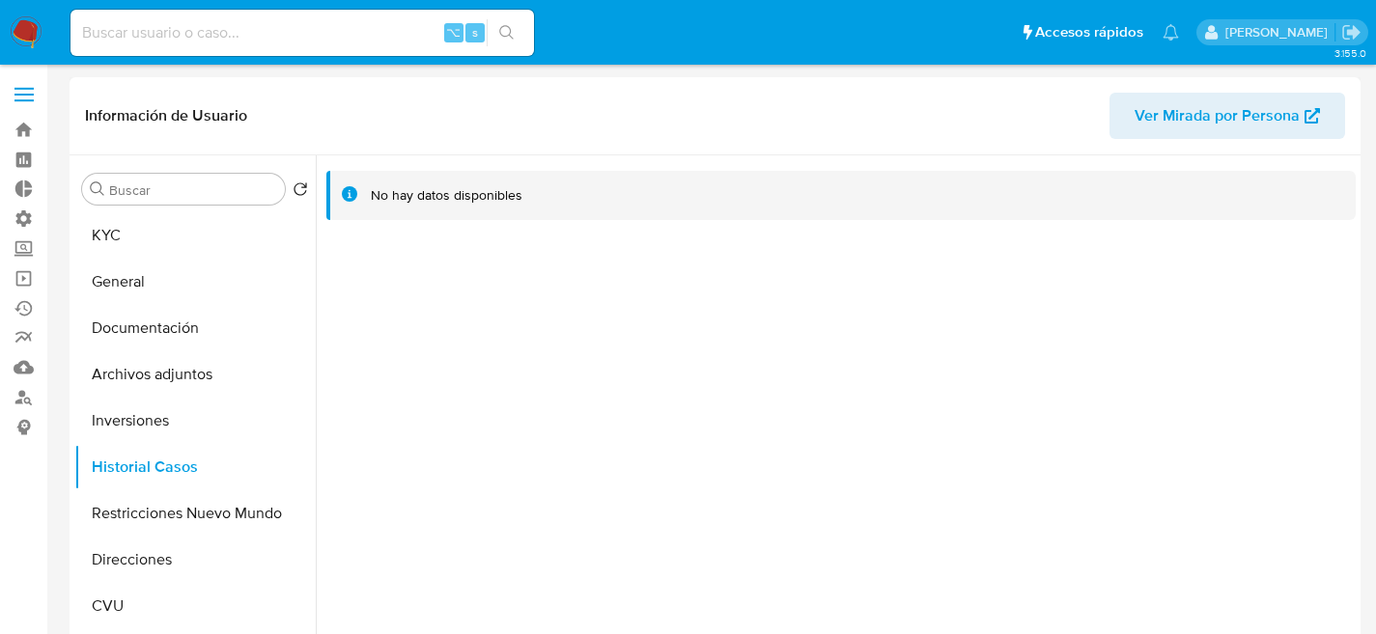
click at [131, 211] on div "Buscar Volver al orden por defecto KYC General Documentación Archivos adjuntos …" at bounding box center [194, 403] width 241 height 491
click at [130, 230] on button "KYC" at bounding box center [187, 235] width 226 height 46
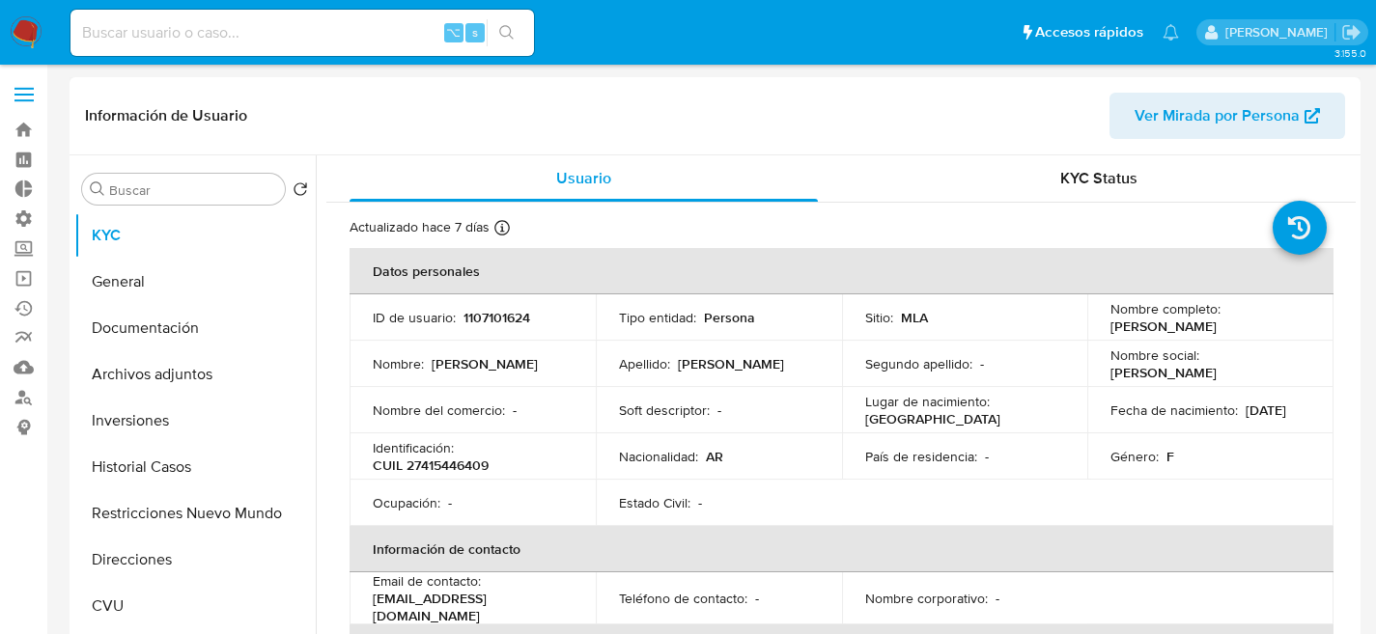
click at [496, 323] on p "1107101624" at bounding box center [496, 317] width 67 height 17
copy p "1107101624"
